Goal: Task Accomplishment & Management: Manage account settings

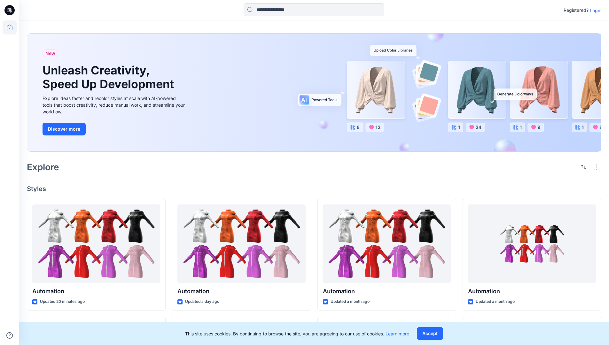
click at [594, 10] on p "Login" at bounding box center [596, 10] width 12 height 7
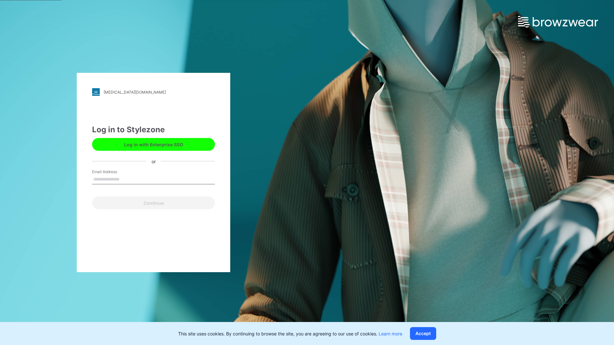
click at [126, 179] on input "Email Address" at bounding box center [153, 180] width 123 height 10
type input "**********"
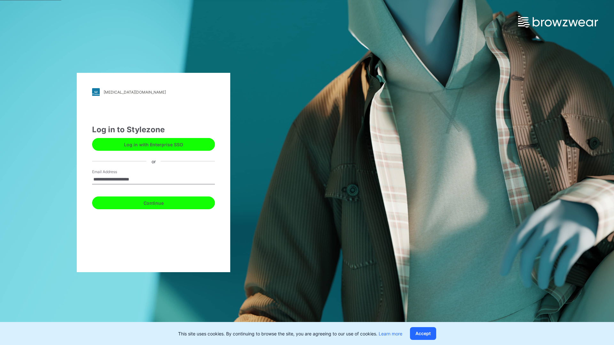
click at [161, 202] on button "Continue" at bounding box center [153, 203] width 123 height 13
